Goal: Feedback & Contribution: Submit feedback/report problem

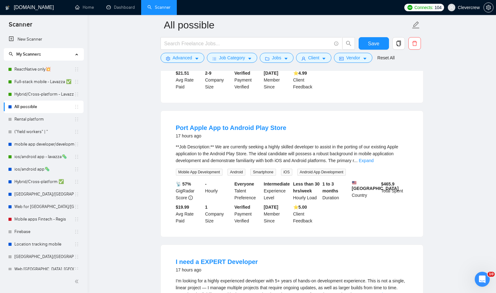
click at [412, 103] on div "Long Term CTO Wanted for Back-End Related Guidance/Work 17 hours ago I have an …" at bounding box center [292, 33] width 262 height 140
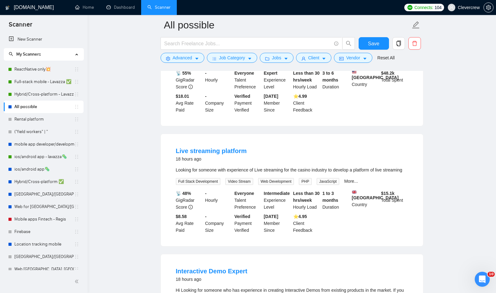
scroll to position [6928, 0]
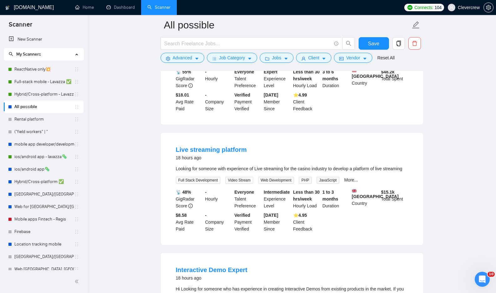
click at [382, 51] on link "Expand" at bounding box center [375, 48] width 15 height 5
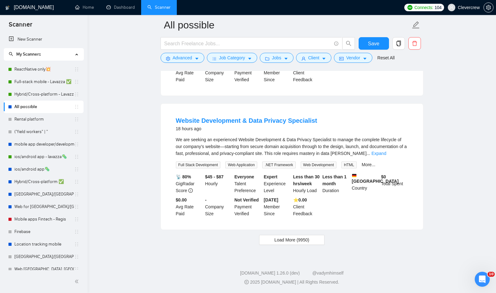
scroll to position [7393, 0]
click at [380, 22] on link "Expand" at bounding box center [372, 19] width 15 height 5
click at [310, 235] on button "Load More (9950)" at bounding box center [291, 240] width 65 height 10
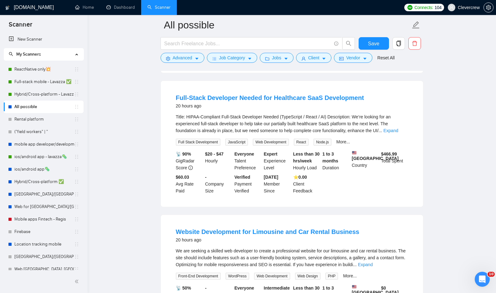
scroll to position [7821, 0]
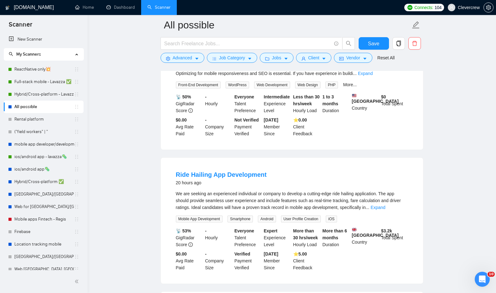
scroll to position [8148, 0]
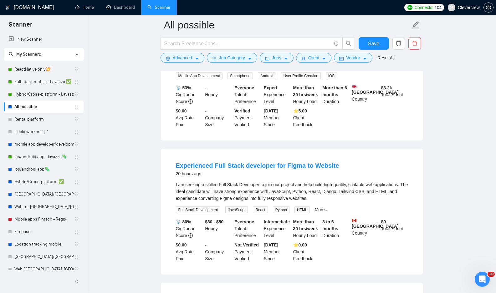
scroll to position [8347, 0]
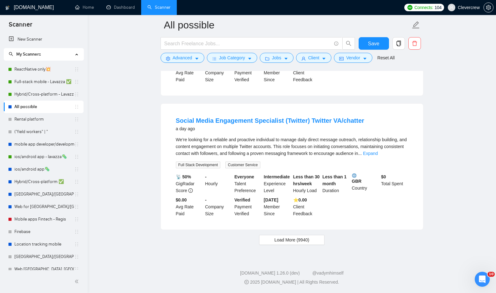
scroll to position [9174, 0]
click at [307, 239] on span "Load More (9940)" at bounding box center [291, 240] width 35 height 7
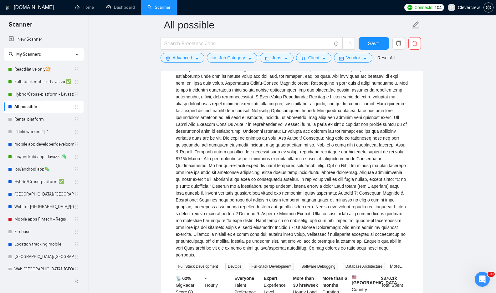
scroll to position [5484, 0]
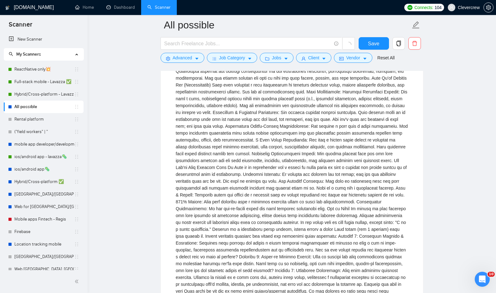
click at [38, 122] on link "Rental platform" at bounding box center [44, 119] width 60 height 13
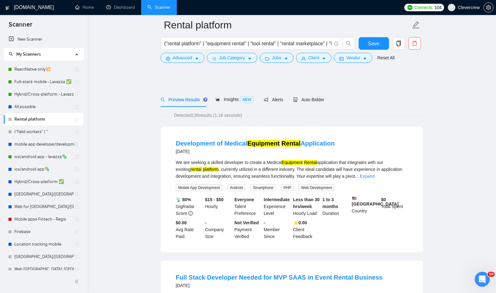
scroll to position [163, 0]
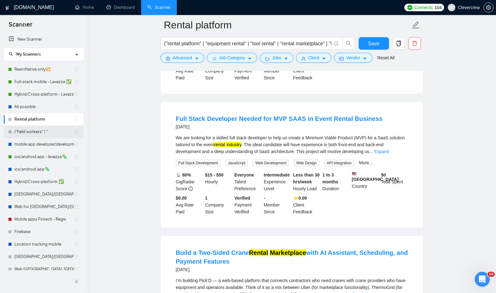
click at [44, 134] on link "("field workers" | "" at bounding box center [44, 132] width 60 height 13
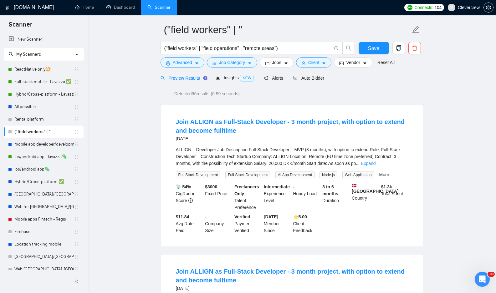
scroll to position [26, 0]
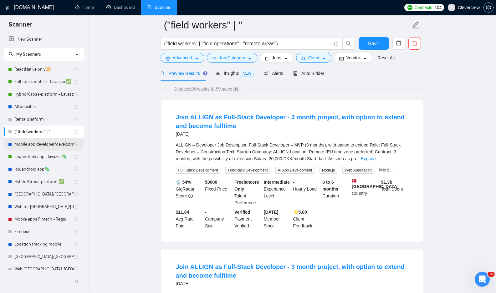
click at [45, 144] on link "mobile app developer/development📲" at bounding box center [44, 144] width 60 height 13
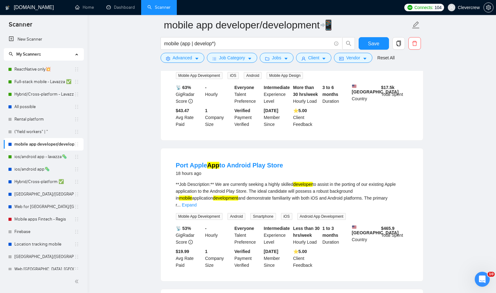
scroll to position [424, 0]
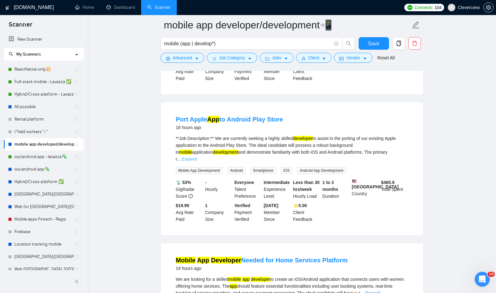
click at [196, 162] on link "Expand" at bounding box center [189, 159] width 15 height 5
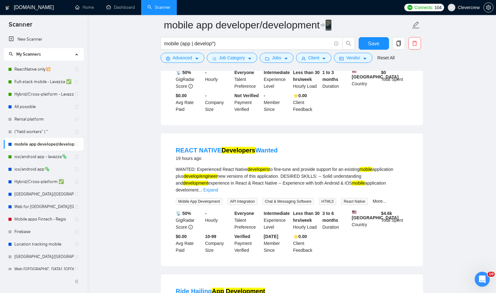
scroll to position [721, 0]
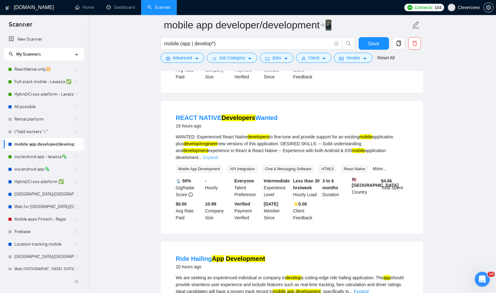
click at [218, 160] on link "Expand" at bounding box center [210, 157] width 15 height 5
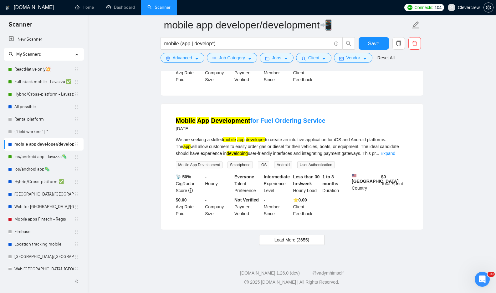
scroll to position [1399, 0]
click at [35, 158] on link "ios/android app - lavazza🦠" at bounding box center [44, 157] width 60 height 13
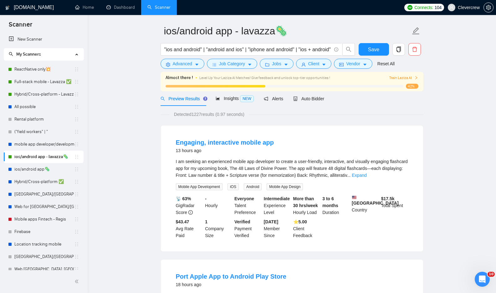
scroll to position [166, 0]
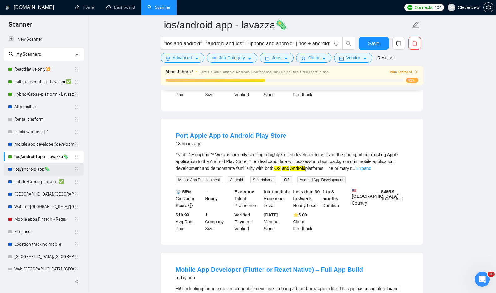
click at [50, 171] on link "ios/android app🦠" at bounding box center [44, 169] width 60 height 13
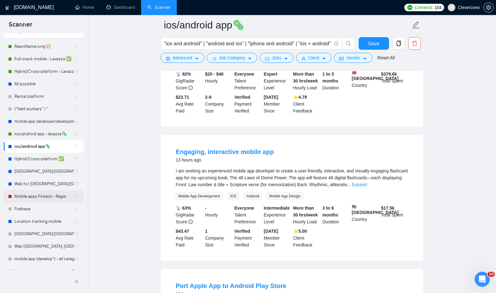
scroll to position [23, 0]
click at [41, 219] on link "Location tracking mobile" at bounding box center [44, 221] width 60 height 13
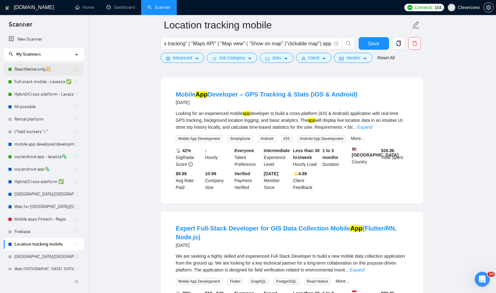
drag, startPoint x: 32, startPoint y: 70, endPoint x: 48, endPoint y: 71, distance: 16.6
click at [32, 70] on link "ReactNative only💥" at bounding box center [44, 69] width 60 height 13
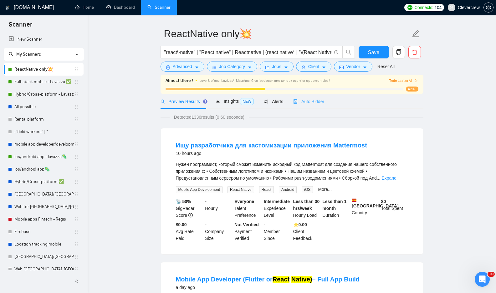
scroll to position [20, 0]
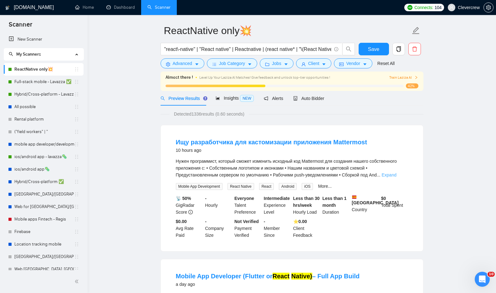
click at [396, 176] on link "Expand" at bounding box center [388, 175] width 15 height 5
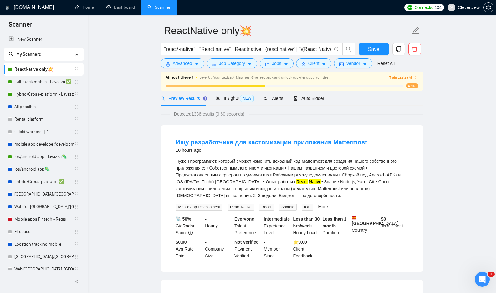
click at [218, 171] on div "Нужен программист, который сможет изменить исходный код Mattermost для создания…" at bounding box center [292, 178] width 232 height 41
copy div "приложения"
click at [196, 63] on icon "caret-down" at bounding box center [196, 64] width 4 height 4
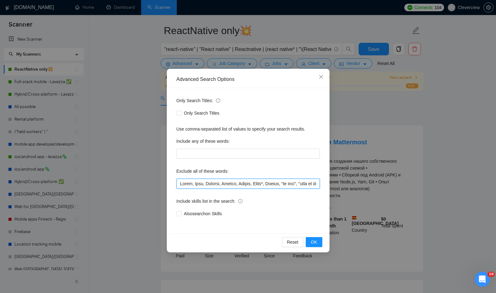
click at [234, 184] on input "text" at bounding box center [247, 184] width 143 height 10
paste input "приложения"
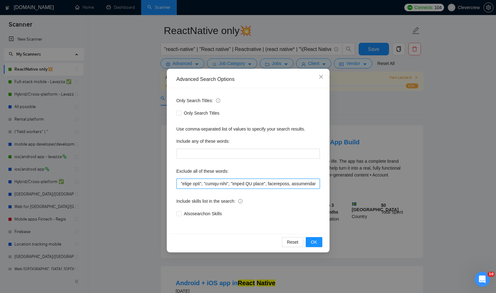
scroll to position [0, 3364]
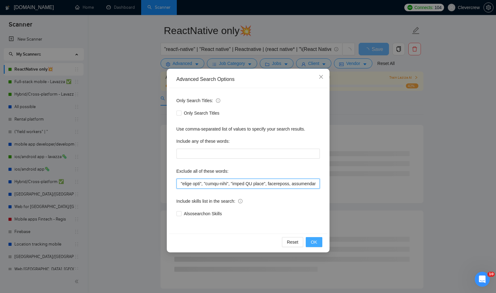
type input "Ionic, Dart, Cordova, Equity, Africa, India*, Nocode, "no code", "rent an accou…"
click at [317, 244] on button "OK" at bounding box center [313, 242] width 16 height 10
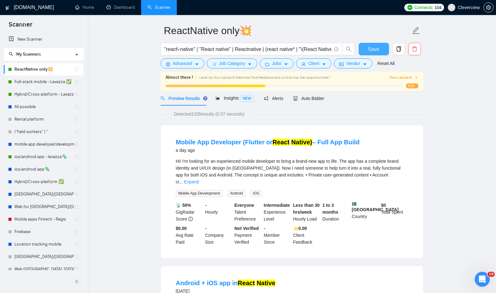
click at [378, 49] on span "Save" at bounding box center [373, 49] width 11 height 8
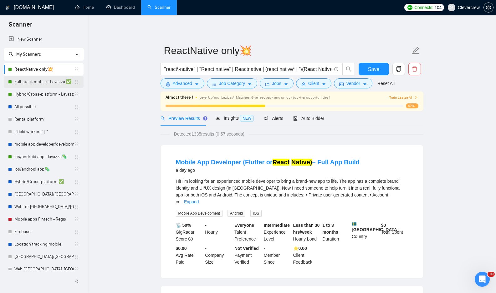
click at [40, 84] on link "Full-stack mobile - Lavazza ✅" at bounding box center [44, 82] width 60 height 13
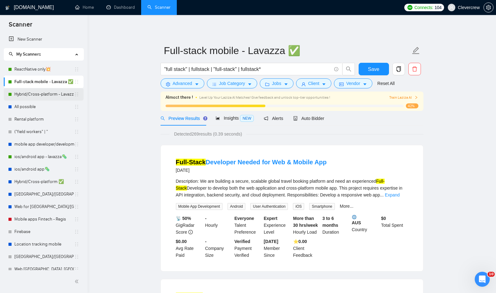
click at [42, 92] on link "Hybrid/Cross-platform - Lavazza ✅" at bounding box center [44, 94] width 60 height 13
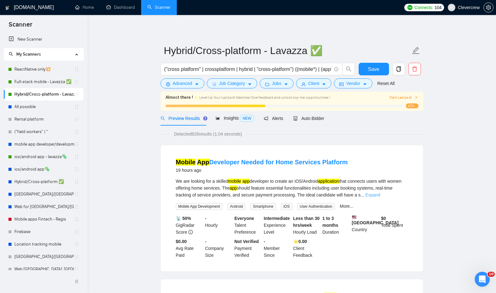
click at [380, 194] on link "Expand" at bounding box center [372, 195] width 15 height 5
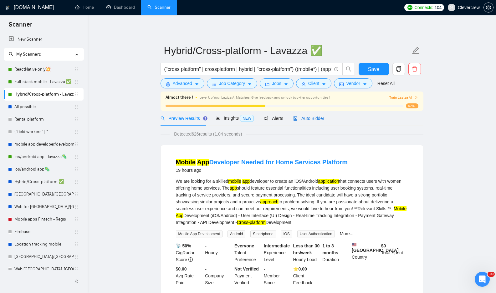
click at [322, 117] on span "Auto Bidder" at bounding box center [308, 118] width 31 height 5
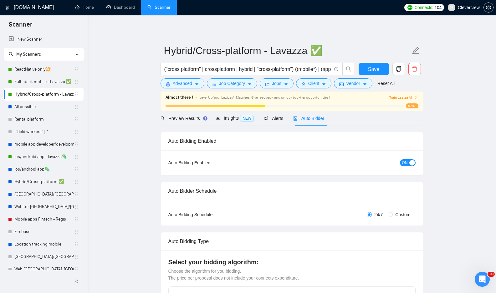
checkbox input "true"
click at [54, 95] on link "Hybrid/Cross-platform - Lavazza ✅" at bounding box center [44, 94] width 60 height 13
click at [189, 116] on span "Preview Results" at bounding box center [182, 118] width 45 height 5
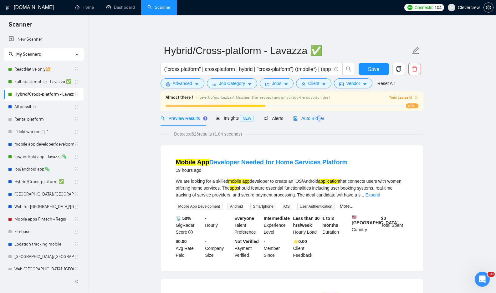
click at [321, 117] on span "Auto Bidder" at bounding box center [308, 118] width 31 height 5
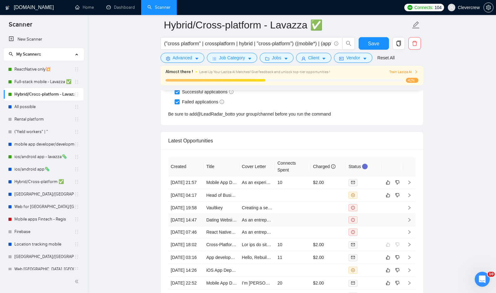
scroll to position [1628, 0]
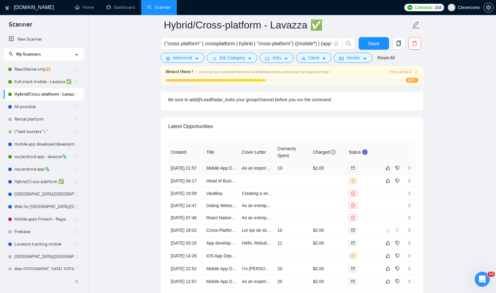
click at [408, 170] on icon "right" at bounding box center [409, 168] width 4 height 4
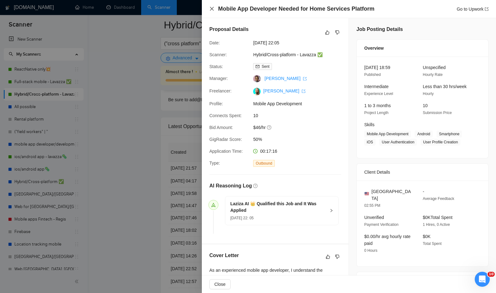
click at [213, 7] on icon "close" at bounding box center [211, 8] width 5 height 5
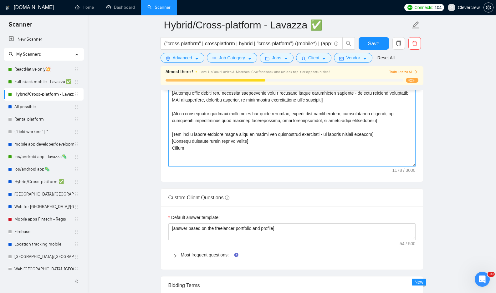
scroll to position [720, 0]
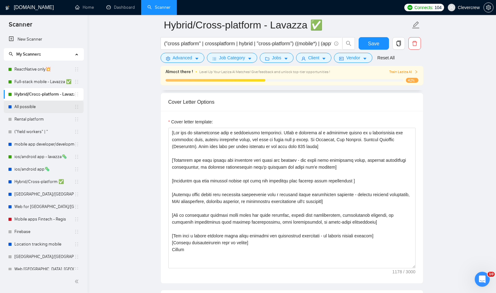
click at [38, 109] on link "All possible" at bounding box center [44, 107] width 60 height 13
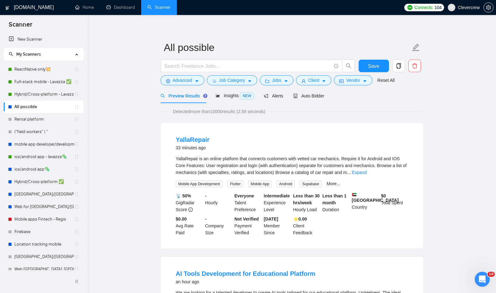
scroll to position [4, 0]
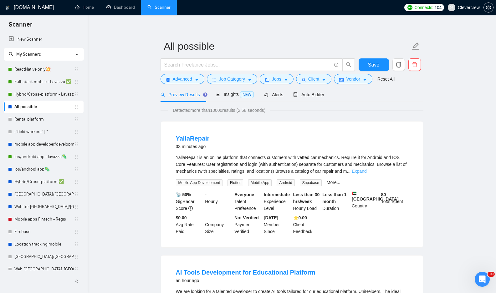
click at [366, 170] on link "Expand" at bounding box center [358, 171] width 15 height 5
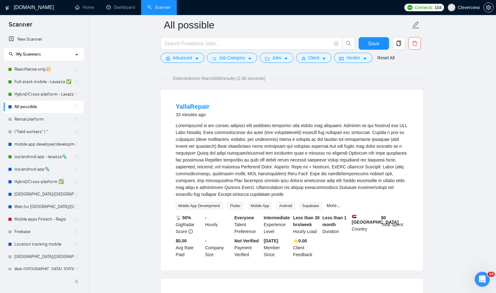
scroll to position [33, 0]
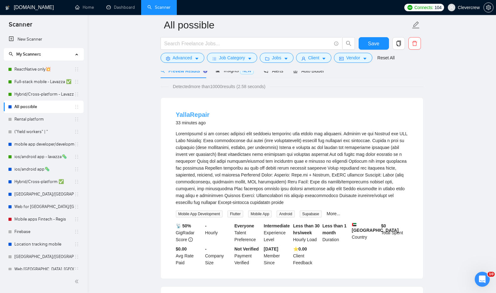
click at [200, 115] on link "YallaRepair" at bounding box center [193, 114] width 34 height 7
click at [118, 8] on link "Dashboard" at bounding box center [120, 7] width 28 height 5
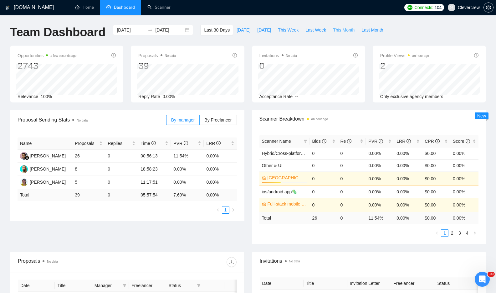
click at [346, 32] on span "This Month" at bounding box center [344, 30] width 22 height 7
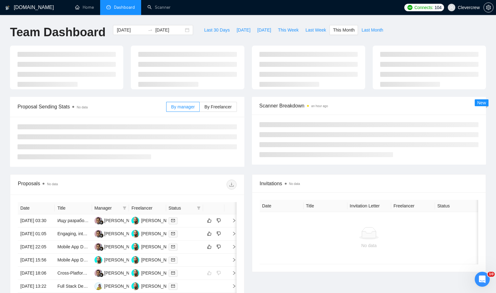
type input "[DATE]"
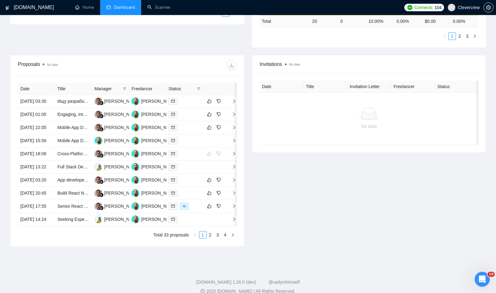
scroll to position [198, 0]
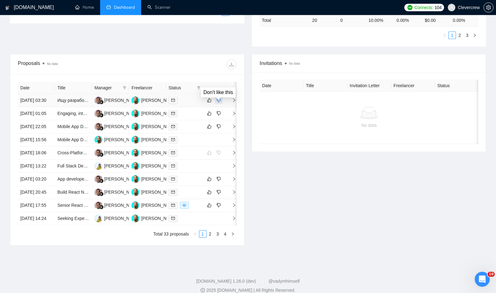
click at [220, 103] on icon "dislike" at bounding box center [218, 100] width 4 height 5
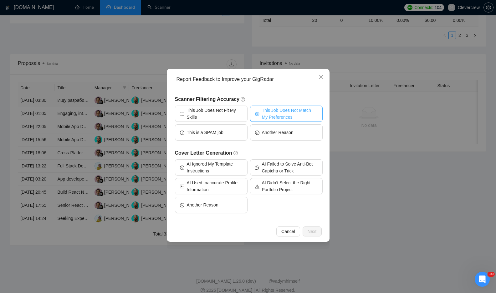
click at [285, 115] on span "This Job Does Not Match My Preferences" at bounding box center [290, 114] width 56 height 14
click at [310, 231] on span "Next" at bounding box center [311, 231] width 9 height 7
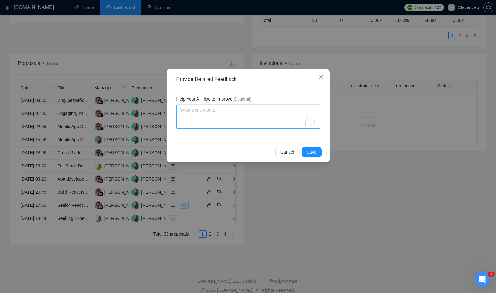
click at [223, 123] on textarea "To enrich screen reader interactions, please activate Accessibility in Grammarl…" at bounding box center [247, 117] width 143 height 24
type textarea "Ш"
type textarea "Ш в"
type textarea "Ш"
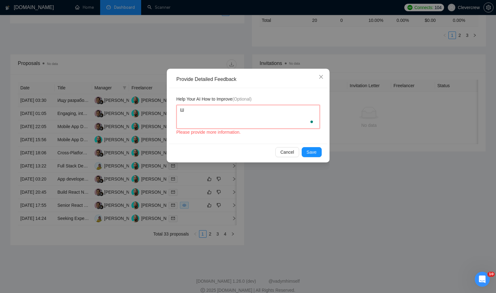
type textarea "Ш"
type textarea "Ш в"
type textarea "Ш вщ"
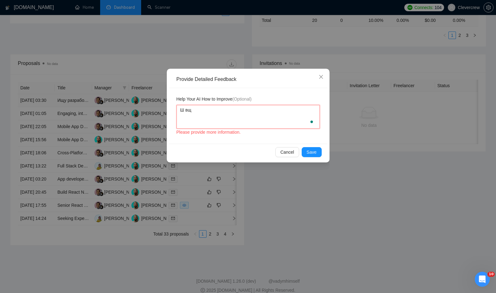
type textarea "Ш вщ"
type textarea "Ш вщ т"
type textarea "Ш вщ тщ"
type textarea "Ш вщ тще"
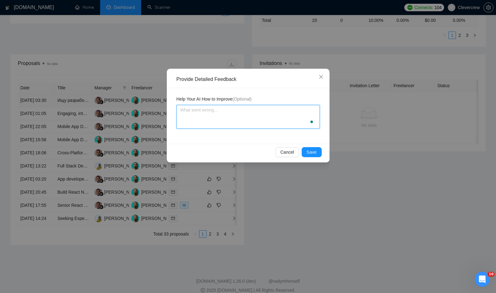
type textarea "W"
type textarea "We"
type textarea "W"
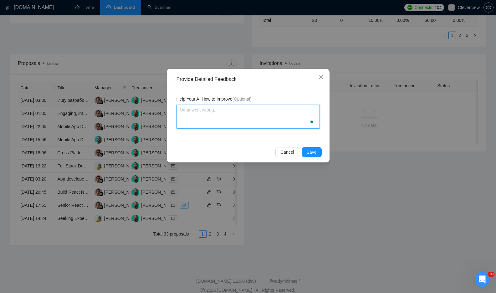
type textarea "D"
type textarea "Do"
type textarea "Do n"
type textarea "Do no"
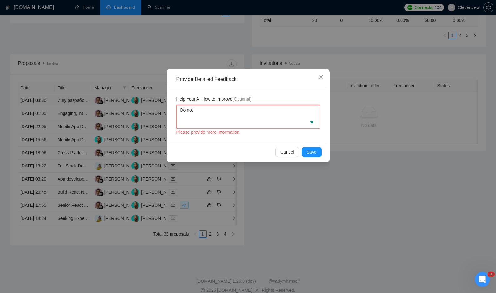
type textarea "Do not"
type textarea "Do not t"
type textarea "Do not ta"
type textarea "Do not tak"
type textarea "Do not take"
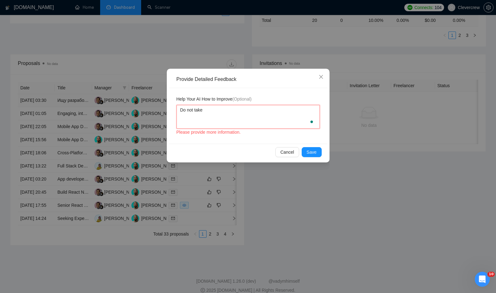
type textarea "Do not take"
type textarea "Do not take r"
type textarea "Do not take"
type textarea "Do not take j"
type textarea "Do not take jo"
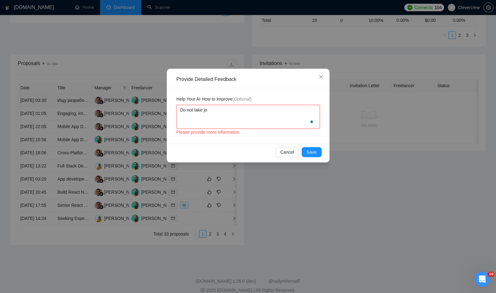
type textarea "Do not take job"
type textarea "Do not take jobs"
type textarea "Do not take jobs i"
type textarea "Do not take jobs in"
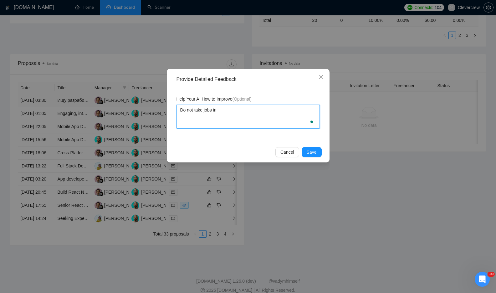
type textarea "Do not take jobs in r"
type textarea "Do not take jobs in ru"
type textarea "Do not take jobs in rus"
type textarea "Do not take jobs in russ"
type textarea "Do not take jobs in russi"
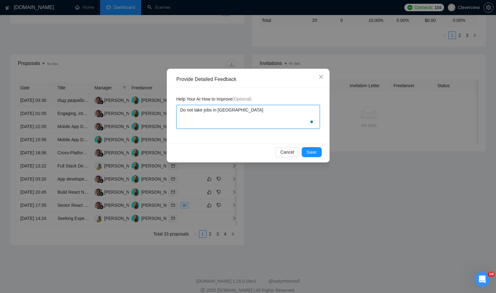
type textarea "Do not take jobs in russia"
type textarea "Do not take jobs in russian"
type textarea "Do not take jobs in russian l"
type textarea "Do not take jobs in russian la"
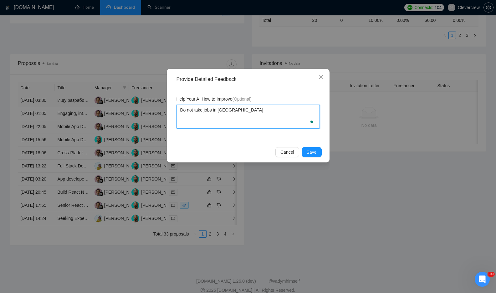
type textarea "Do not take jobs in russian lan"
type textarea "Do not take jobs in russian lang"
type textarea "Do not take jobs in russian langu"
type textarea "Do not take jobs in russian langua"
type textarea "Do not take jobs in russian languag"
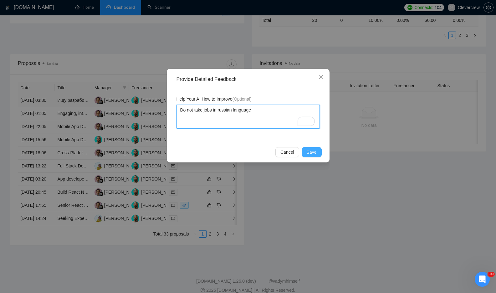
type textarea "Do not take jobs in russian language"
click at [312, 153] on span "Save" at bounding box center [311, 152] width 10 height 7
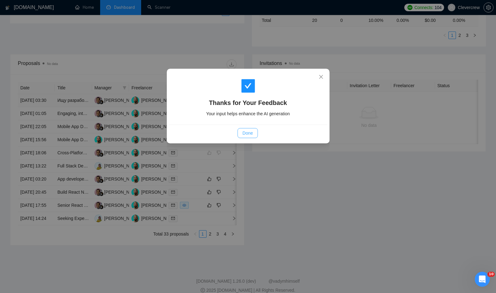
click at [244, 133] on span "Done" at bounding box center [247, 133] width 10 height 7
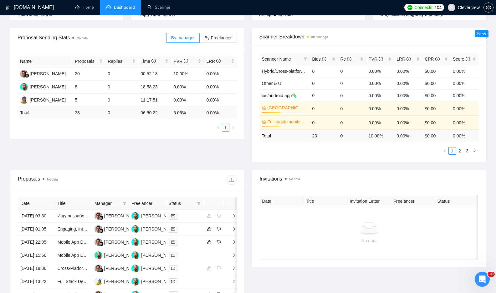
scroll to position [3, 0]
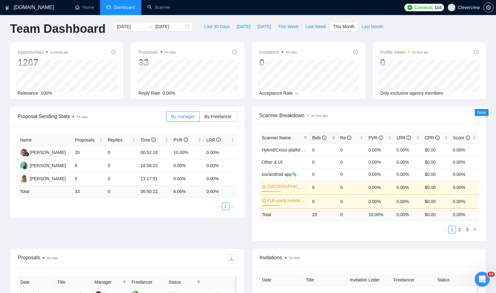
click at [320, 138] on span "Bids" at bounding box center [319, 137] width 14 height 5
click at [315, 138] on span "Bids" at bounding box center [319, 137] width 14 height 5
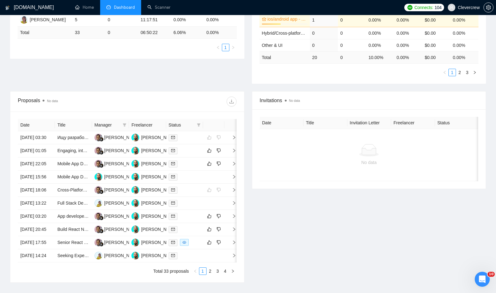
scroll to position [0, 0]
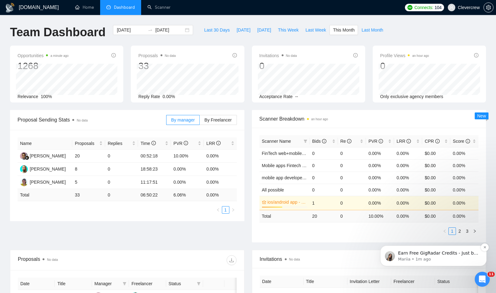
drag, startPoint x: 483, startPoint y: 249, endPoint x: 449, endPoint y: 254, distance: 34.1
click at [449, 254] on div "Earn Free GigRadar Credits - Just by Sharing Your Story! 💬 Want more credits fo…" at bounding box center [433, 256] width 97 height 13
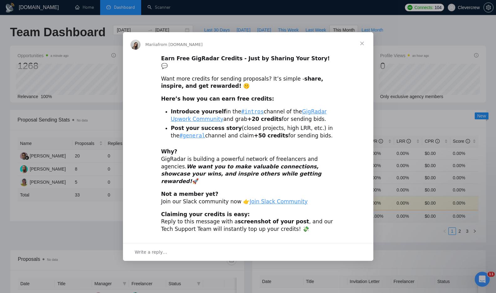
click at [452, 254] on div "Intercom messenger" at bounding box center [248, 146] width 496 height 293
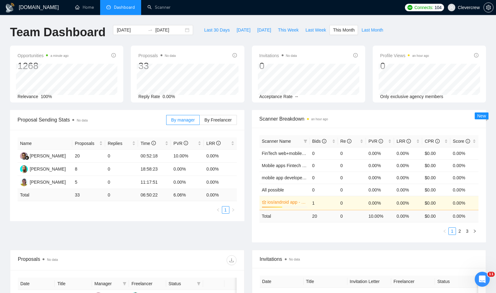
click at [485, 277] on icon "Open Intercom Messenger" at bounding box center [482, 280] width 10 height 10
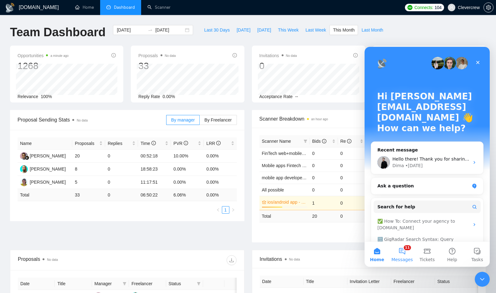
click at [405, 252] on button "11 Messages" at bounding box center [401, 254] width 25 height 25
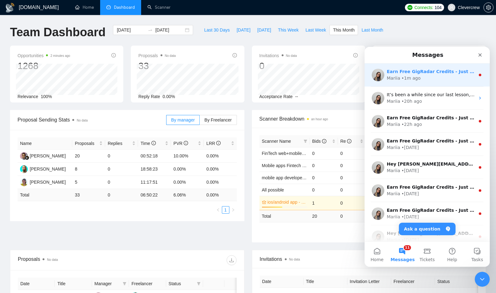
click at [432, 80] on div "Mariia • 1m ago" at bounding box center [430, 78] width 88 height 7
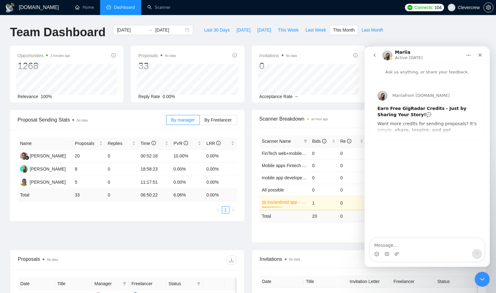
click at [447, 128] on div "Mariia from GigRadar.io Earn Free GigRadar Credits - Just by Sharing Your Story…" at bounding box center [427, 111] width 114 height 56
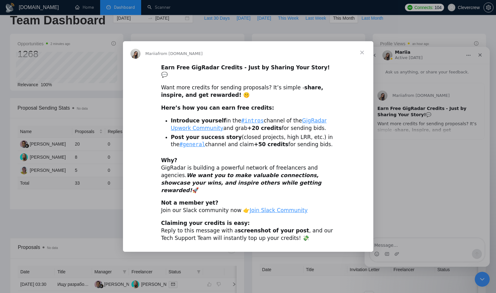
scroll to position [15, 0]
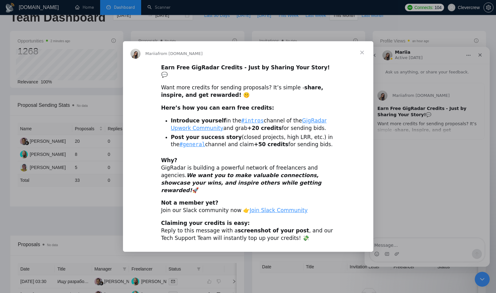
click at [128, 217] on div "Earn Free GigRadar Credits - Just by Sharing Your Story! 💬 Want more credits fo…" at bounding box center [248, 156] width 250 height 184
click at [361, 60] on span "Close" at bounding box center [362, 52] width 23 height 23
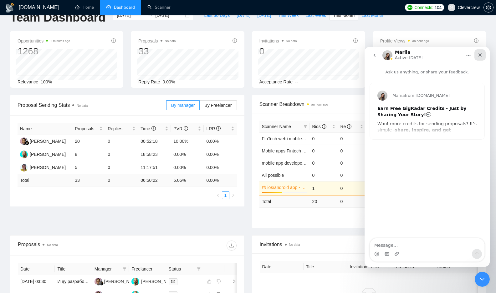
click at [477, 54] on icon "Close" at bounding box center [479, 55] width 5 height 5
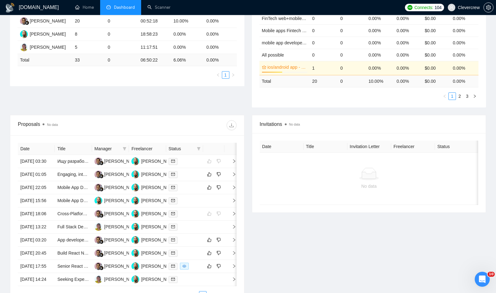
scroll to position [0, 0]
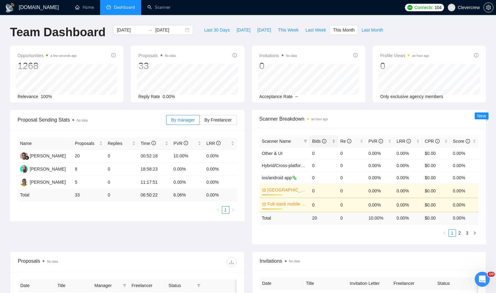
click at [316, 141] on span "Bids" at bounding box center [319, 141] width 14 height 5
click at [317, 142] on span "Bids" at bounding box center [319, 141] width 14 height 5
